Goal: Task Accomplishment & Management: Use online tool/utility

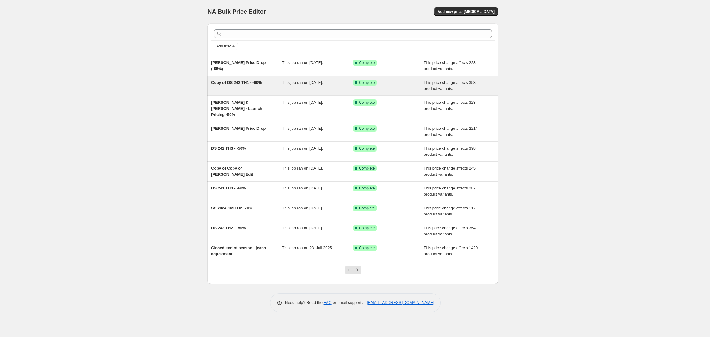
click at [260, 90] on div "Copy of DS 242 TH1 - -60%" at bounding box center [246, 86] width 71 height 12
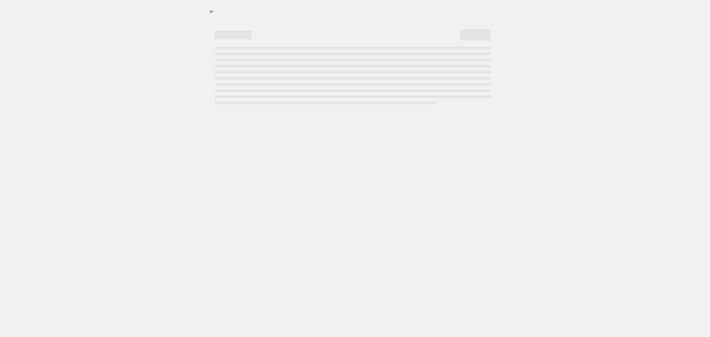
select select "pcap"
select select "no_change"
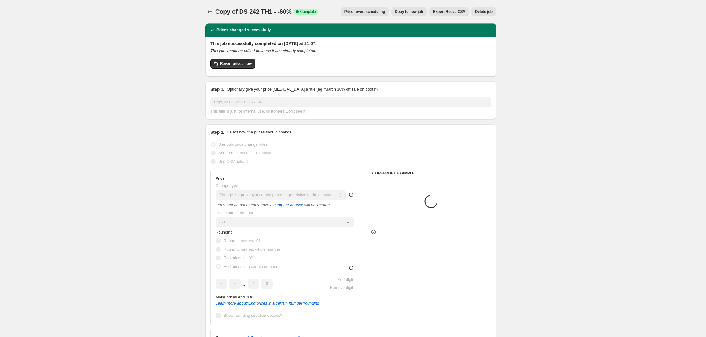
select select "tag"
click at [416, 9] on button "Copy to new job" at bounding box center [409, 11] width 36 height 9
select select "pcap"
select select "no_change"
select select "tag"
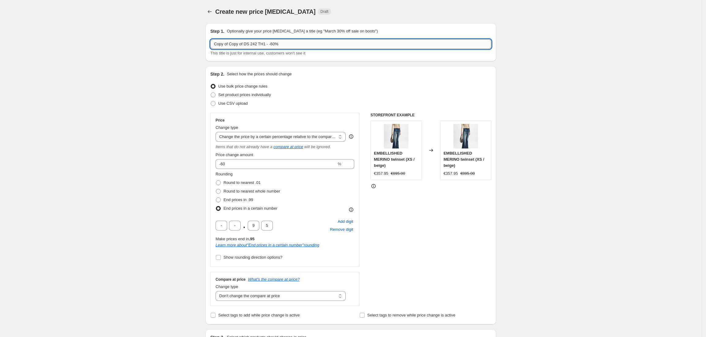
click at [234, 45] on input "Copy of Copy of DS 242 TH1 - -60%" at bounding box center [350, 44] width 281 height 10
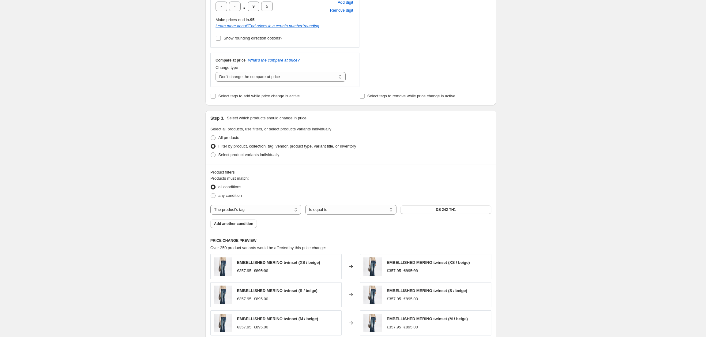
scroll to position [220, 0]
type input "DS 242 TH2 - -60%"
click at [448, 211] on span "DS 242 TH1" at bounding box center [446, 209] width 20 height 5
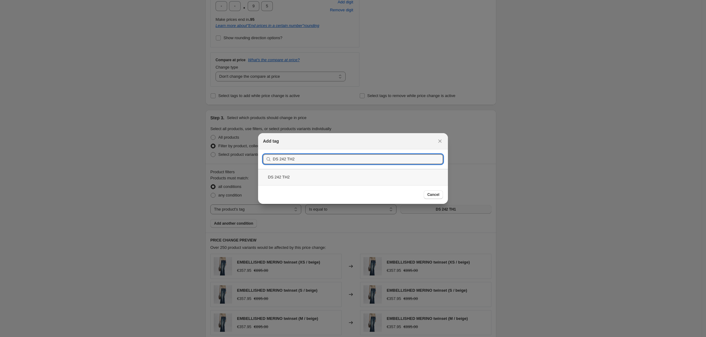
type input "DS 242 TH2"
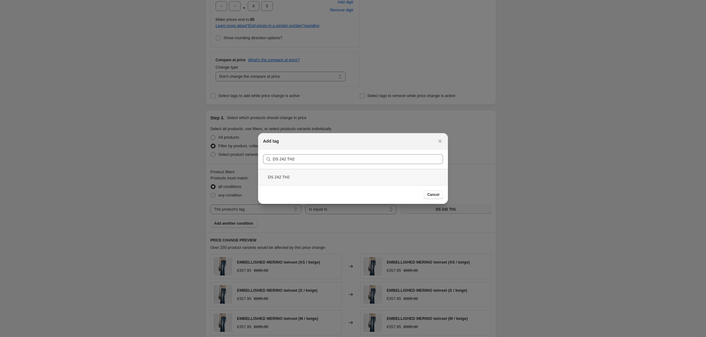
click at [290, 174] on div "DS 242 TH2" at bounding box center [353, 177] width 190 height 16
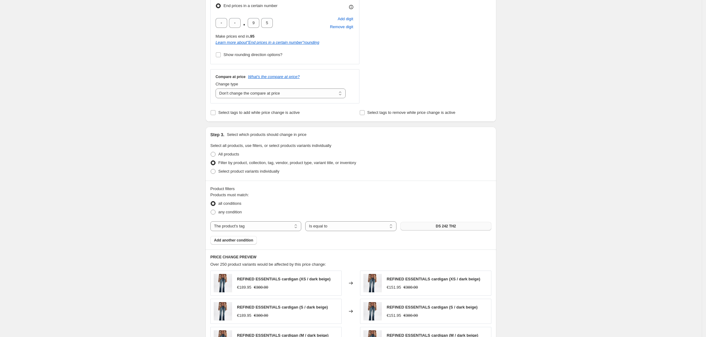
scroll to position [389, 0]
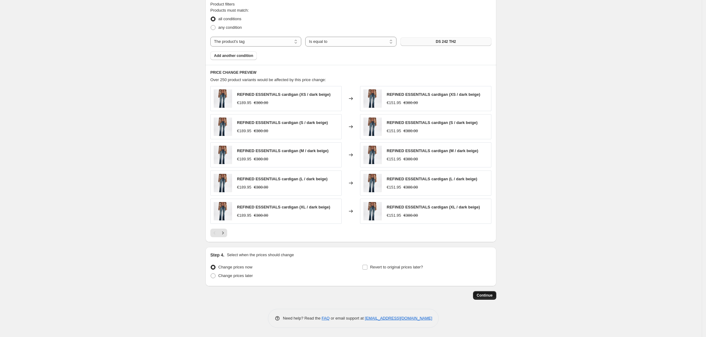
click at [484, 295] on span "Continue" at bounding box center [485, 295] width 16 height 5
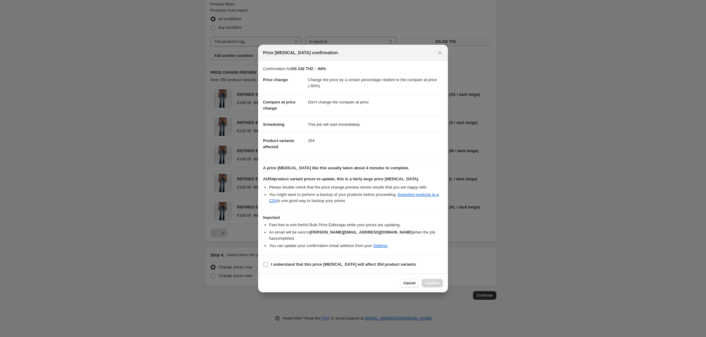
click at [265, 263] on input "I understand that this price [MEDICAL_DATA] will affect 354 product variants" at bounding box center [265, 264] width 5 height 5
checkbox input "true"
click at [437, 281] on span "Confirm" at bounding box center [432, 283] width 14 height 5
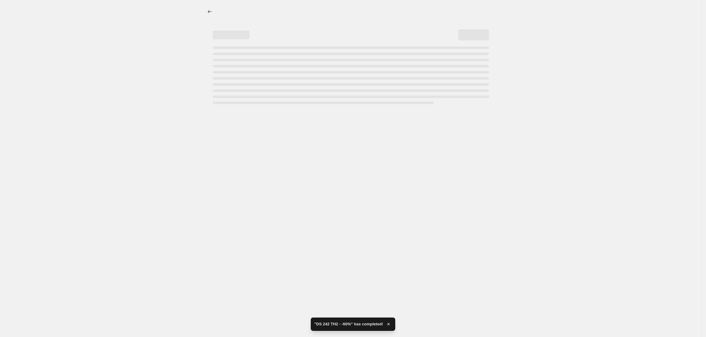
select select "pcap"
select select "no_change"
select select "tag"
